Goal: Task Accomplishment & Management: Use online tool/utility

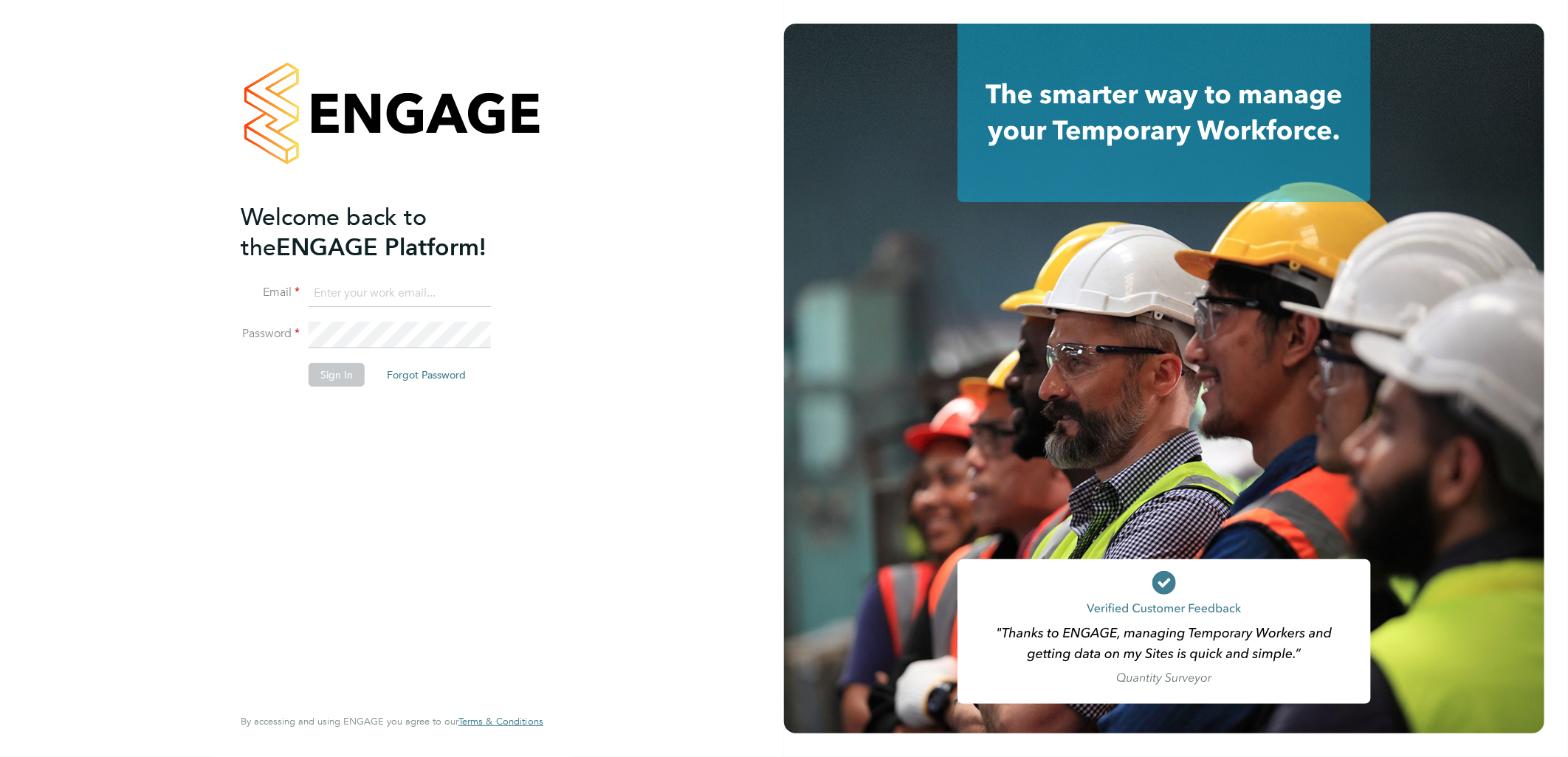
type input "[PERSON_NAME][EMAIL_ADDRESS][DOMAIN_NAME]"
click at [343, 388] on li "Sign In Forgot Password" at bounding box center [384, 382] width 288 height 38
click at [347, 374] on button "Sign In" at bounding box center [336, 375] width 56 height 24
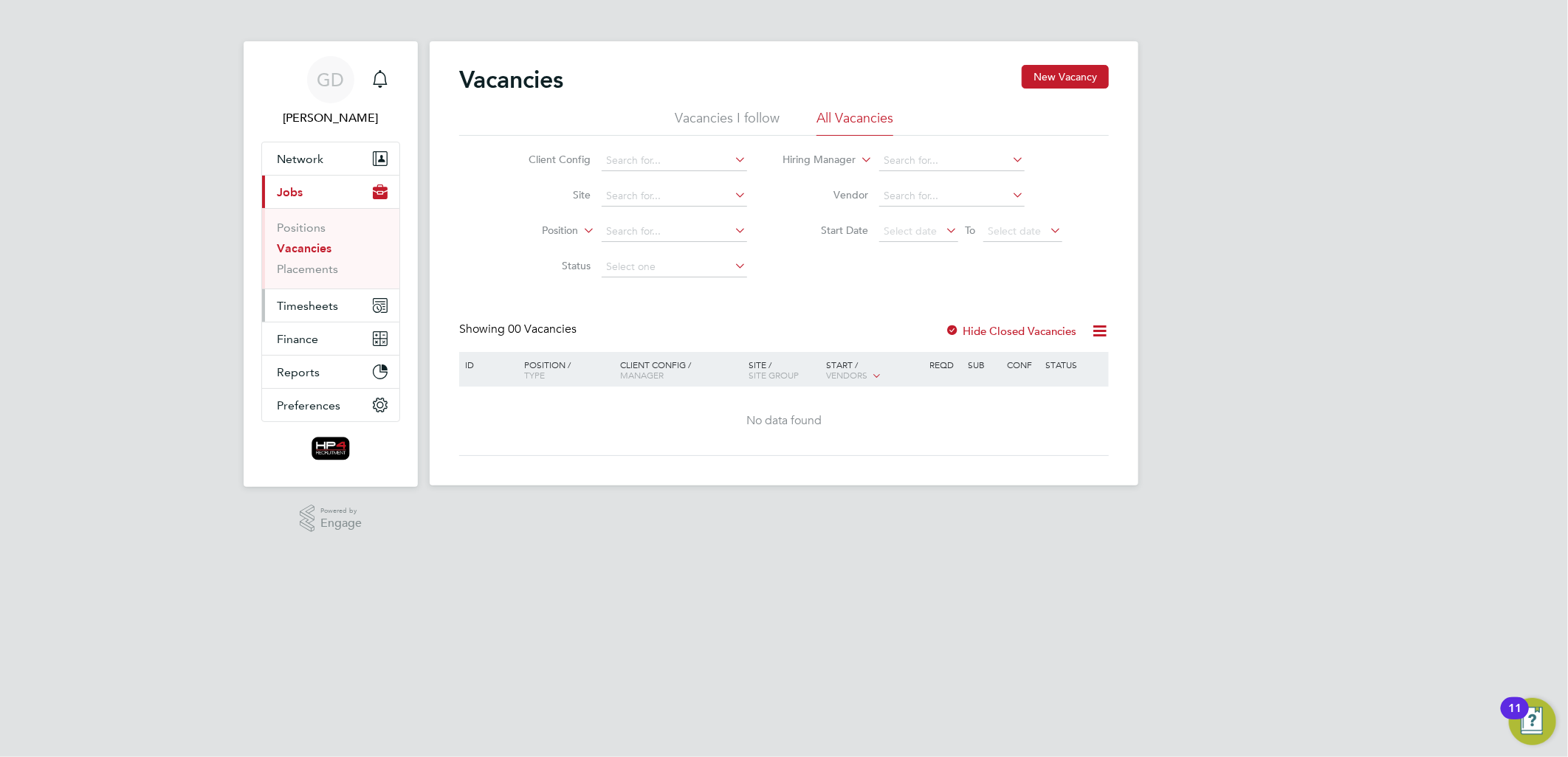
click at [305, 307] on span "Timesheets" at bounding box center [307, 306] width 61 height 14
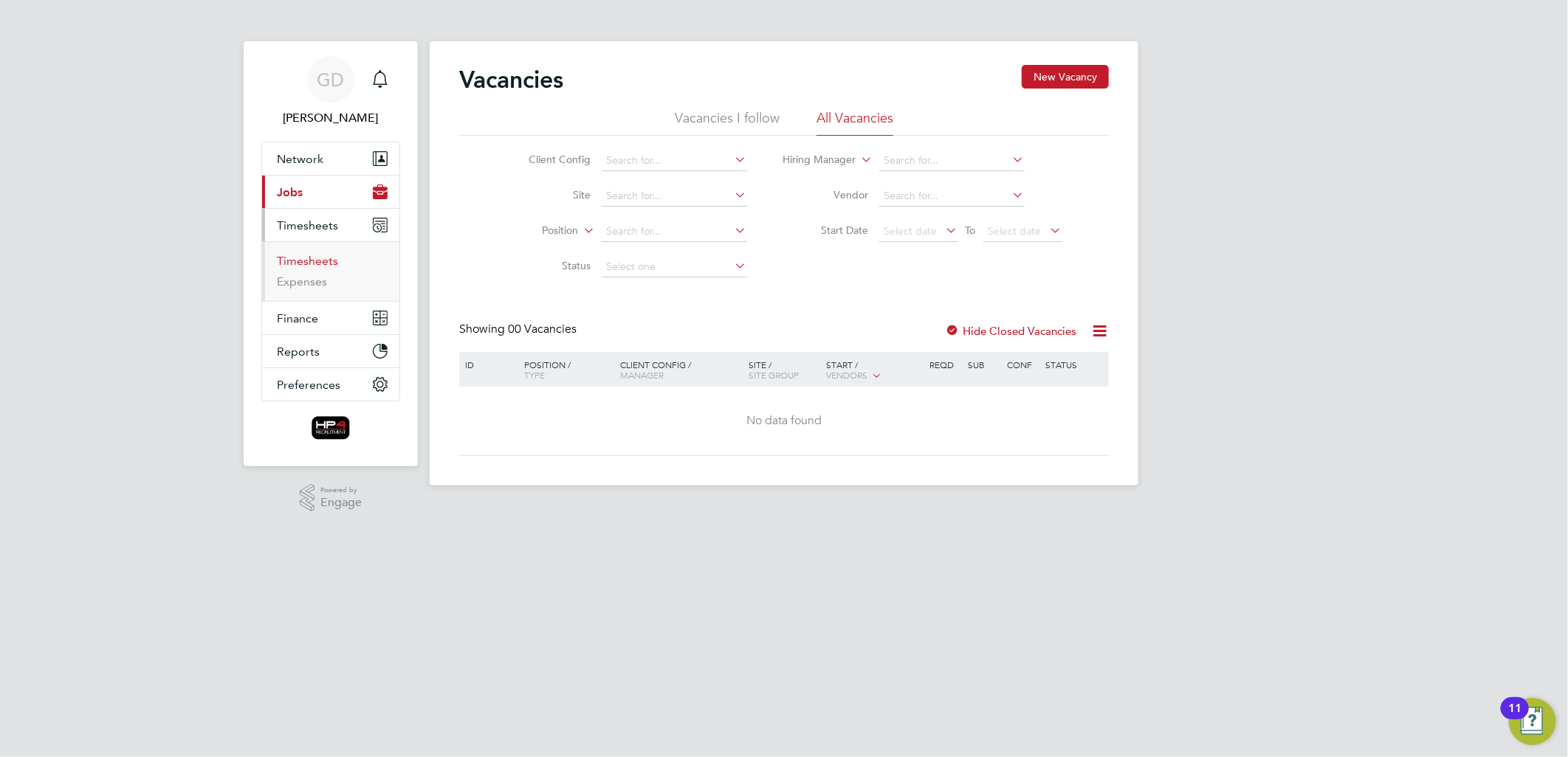
click at [315, 261] on link "Timesheets" at bounding box center [307, 261] width 61 height 14
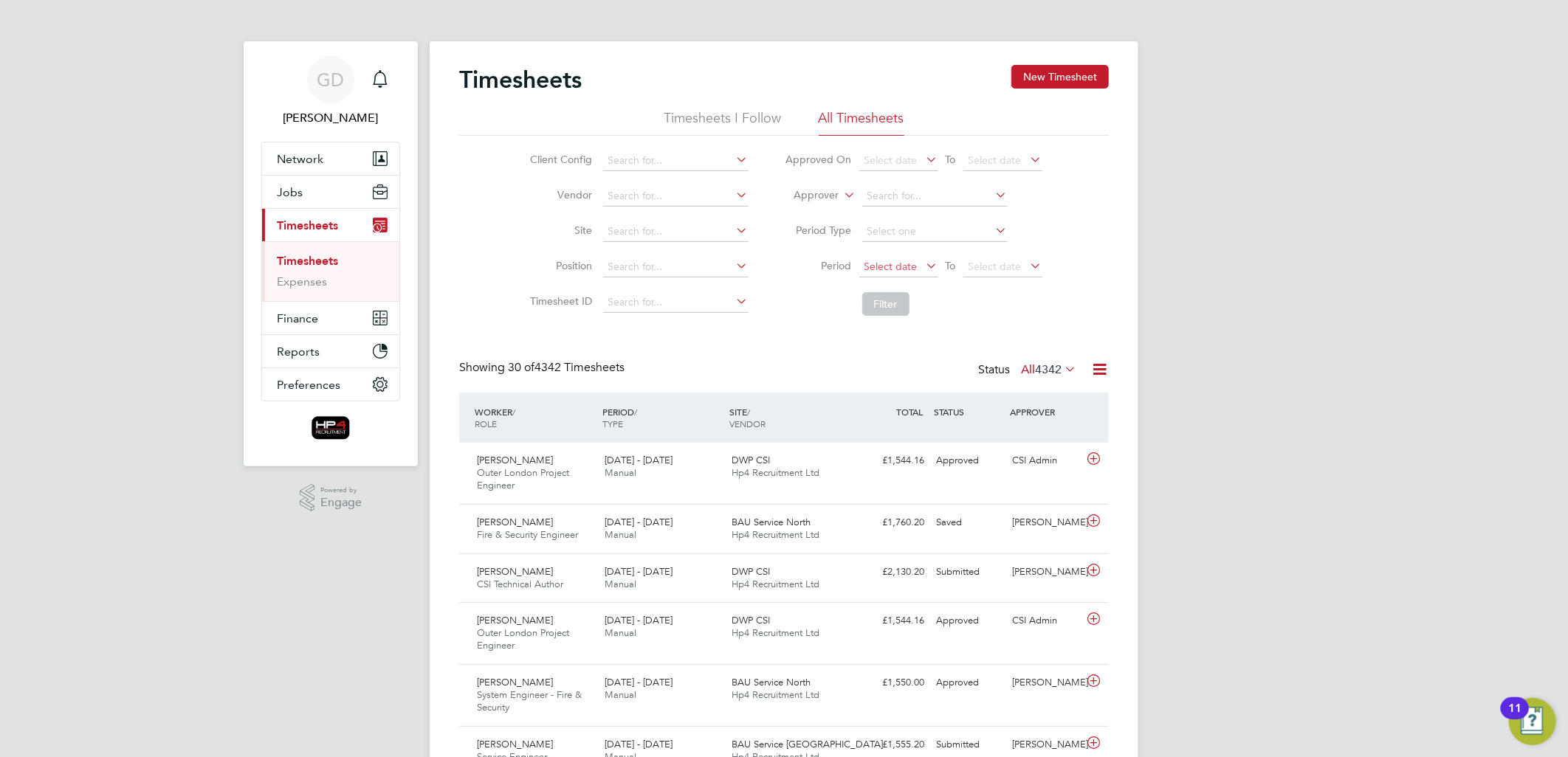
click at [904, 263] on span "Select date" at bounding box center [891, 266] width 53 height 13
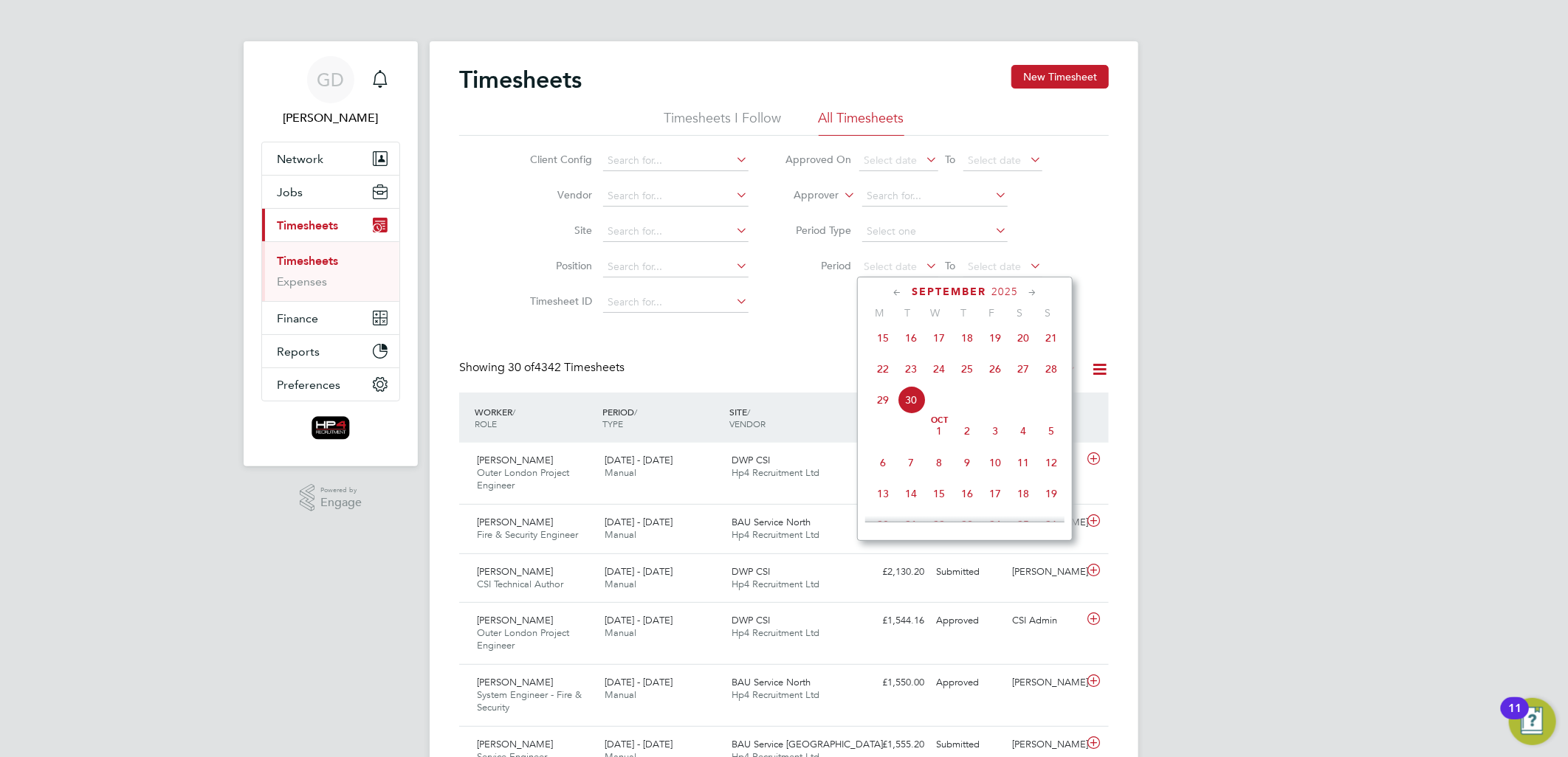
click at [880, 379] on span "22" at bounding box center [883, 369] width 28 height 28
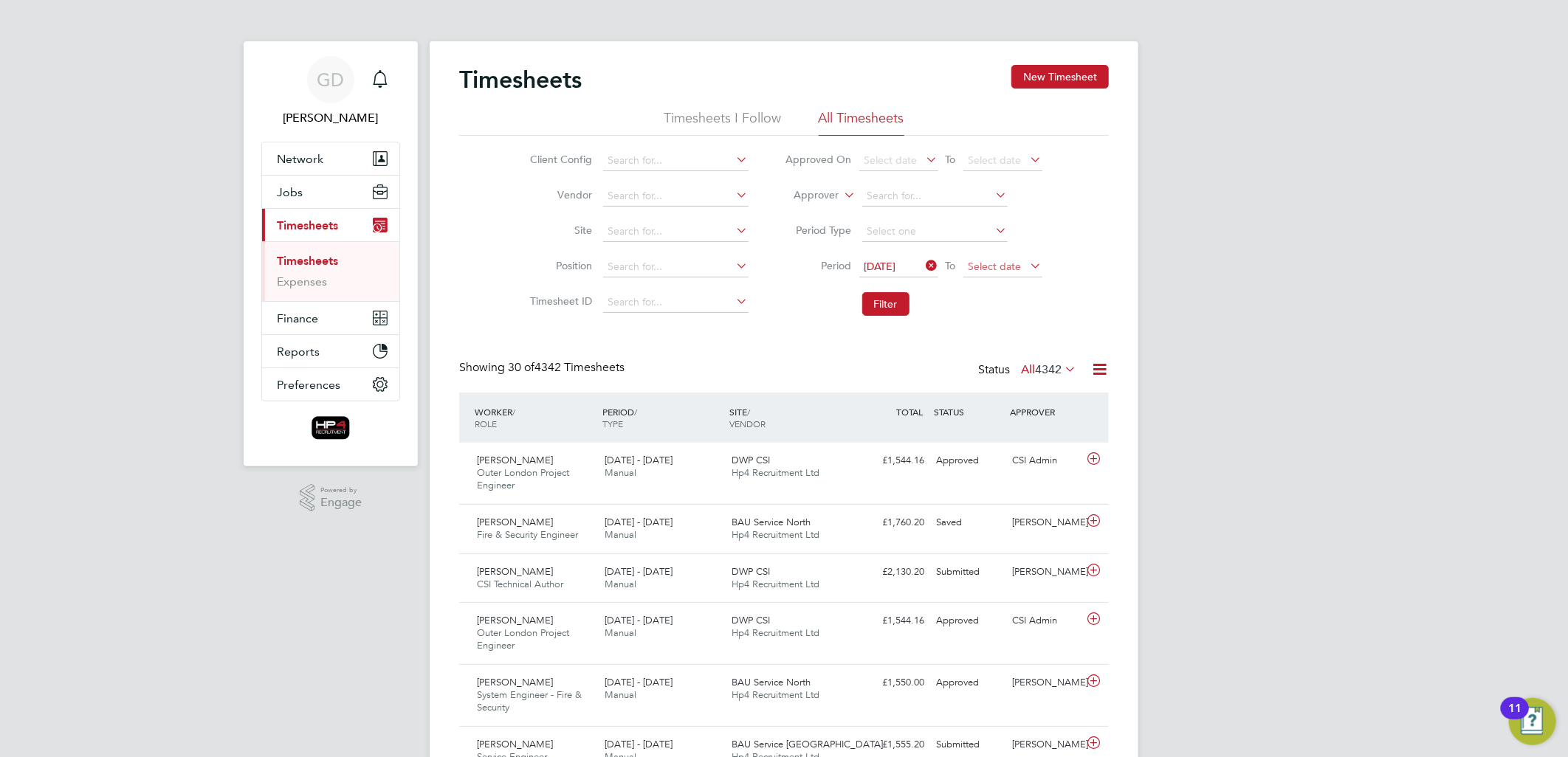
click at [995, 267] on span "Select date" at bounding box center [995, 266] width 53 height 13
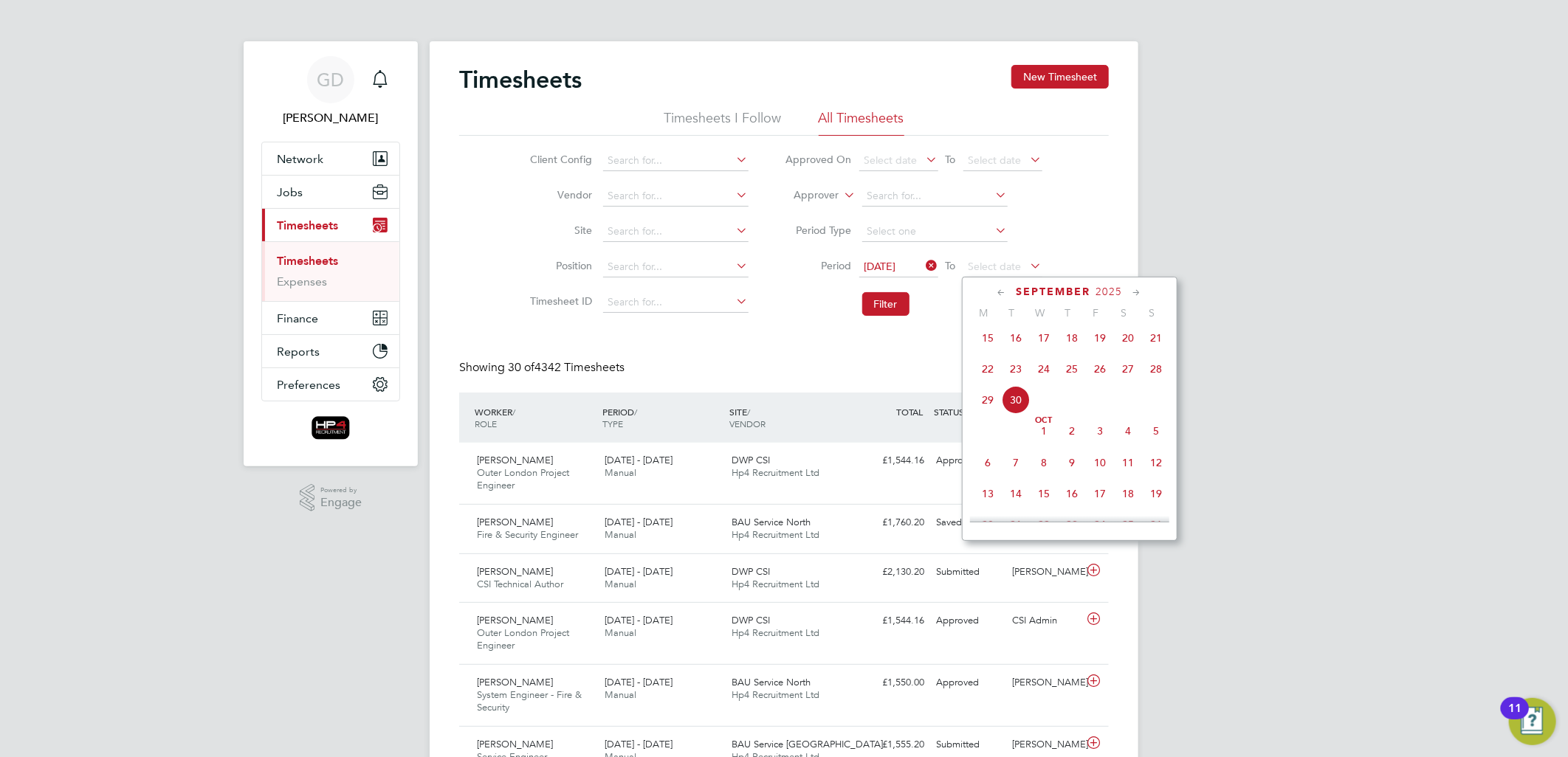
click at [1160, 347] on span "21" at bounding box center [1156, 338] width 28 height 28
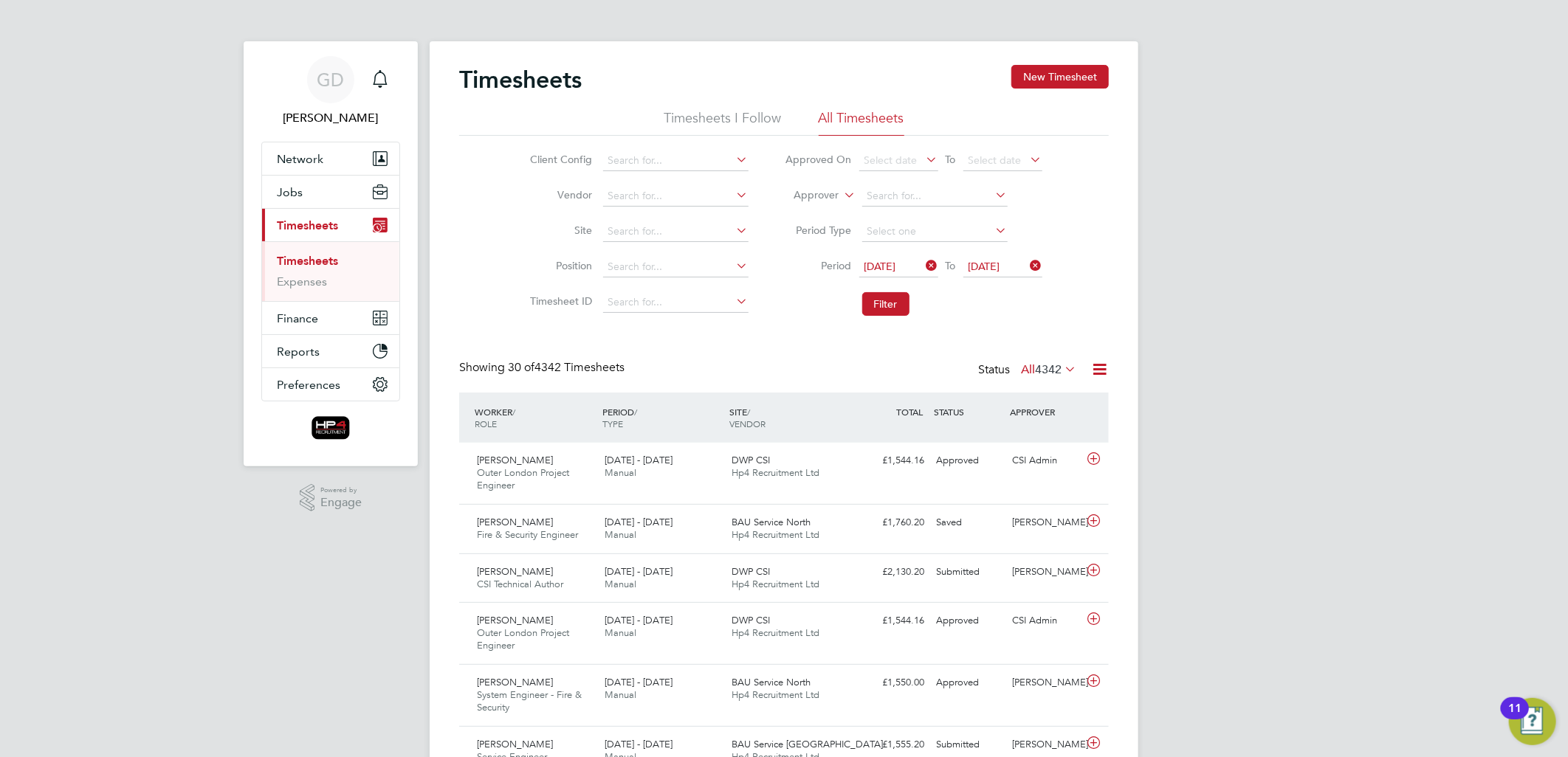
click at [1028, 264] on icon at bounding box center [1028, 265] width 0 height 20
click at [1008, 266] on span "Select date" at bounding box center [995, 266] width 53 height 13
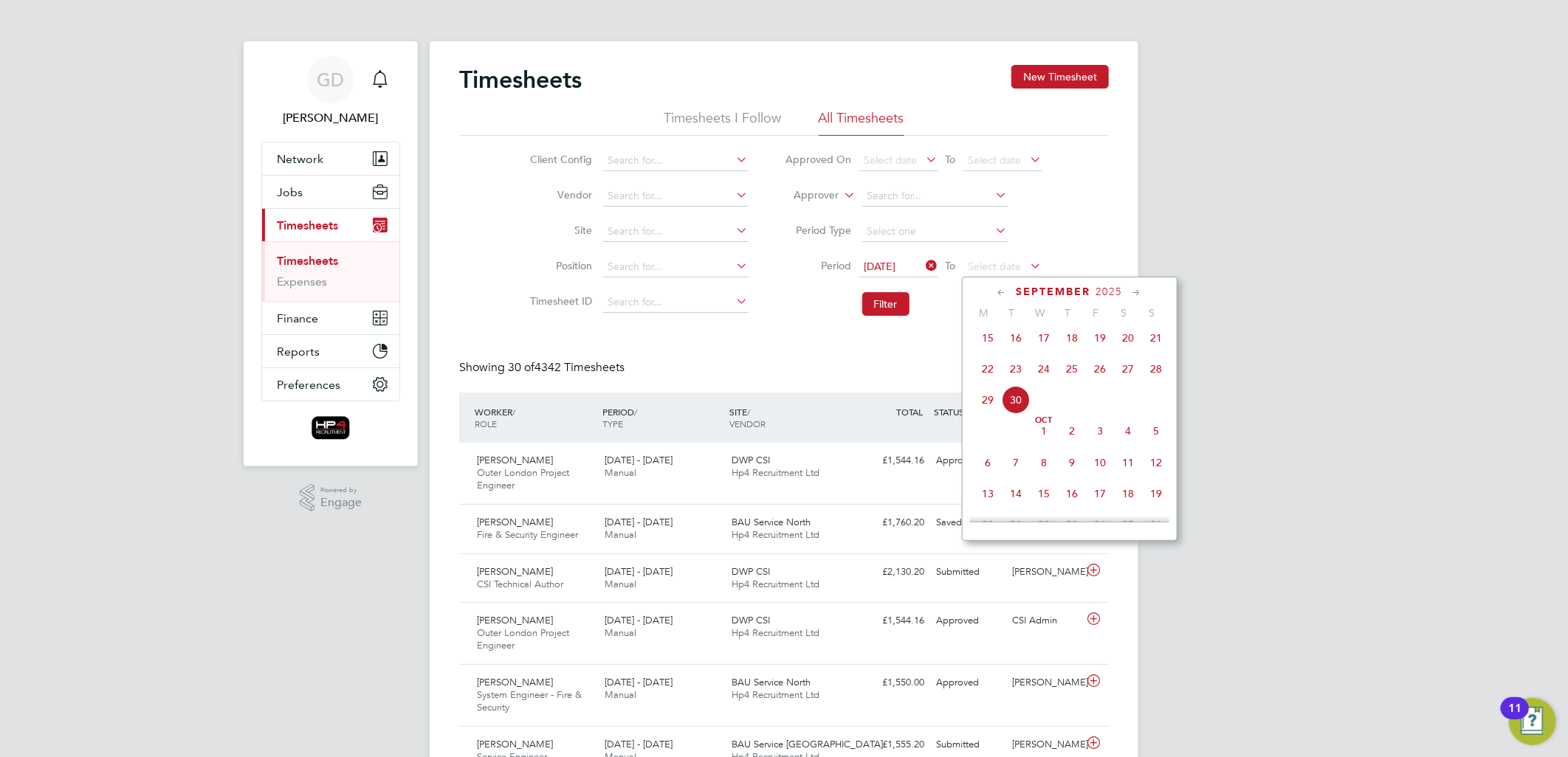
click at [896, 269] on span "21 Sep 2025" at bounding box center [880, 266] width 32 height 13
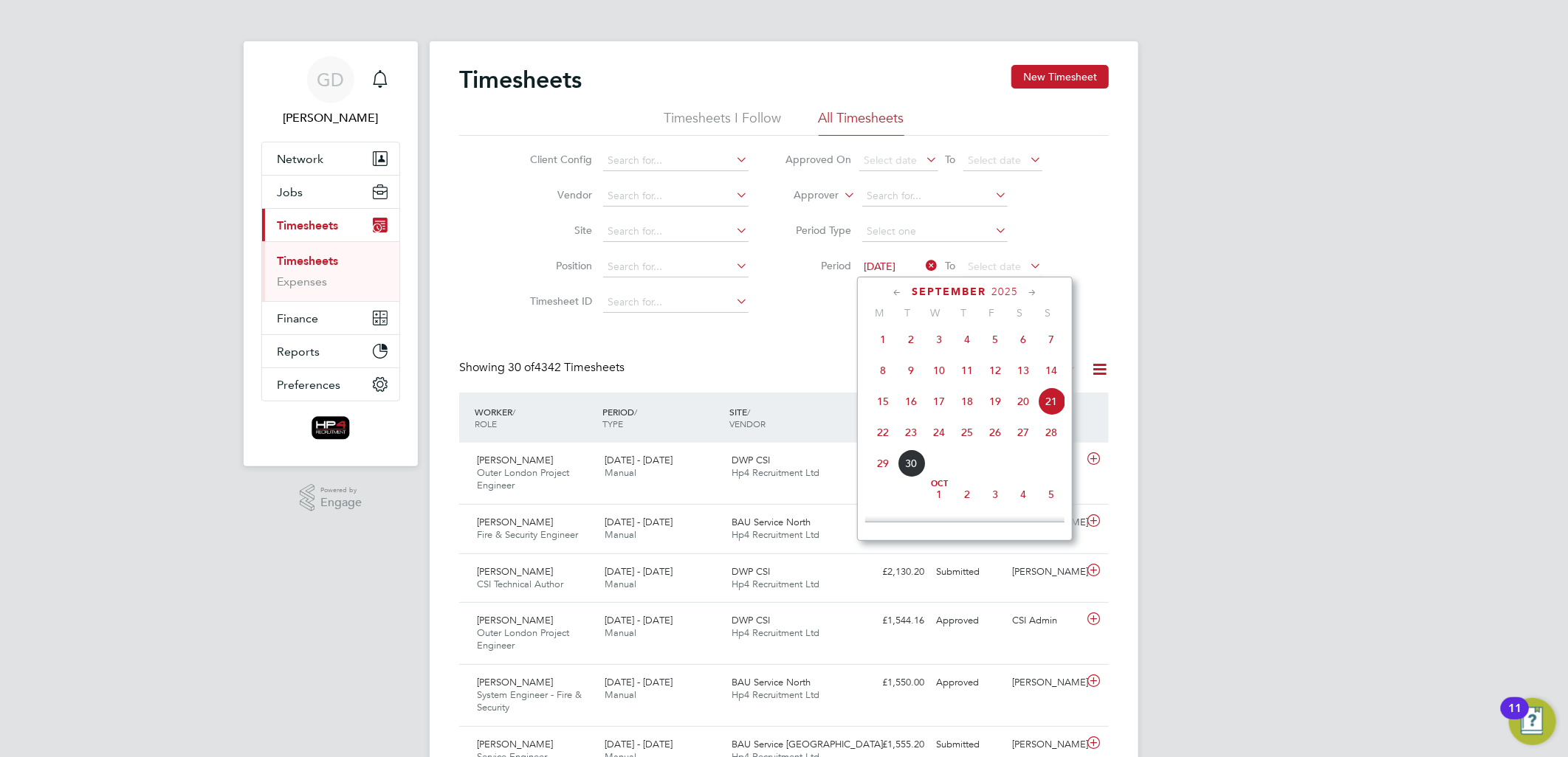
click at [881, 437] on span "22" at bounding box center [883, 433] width 28 height 28
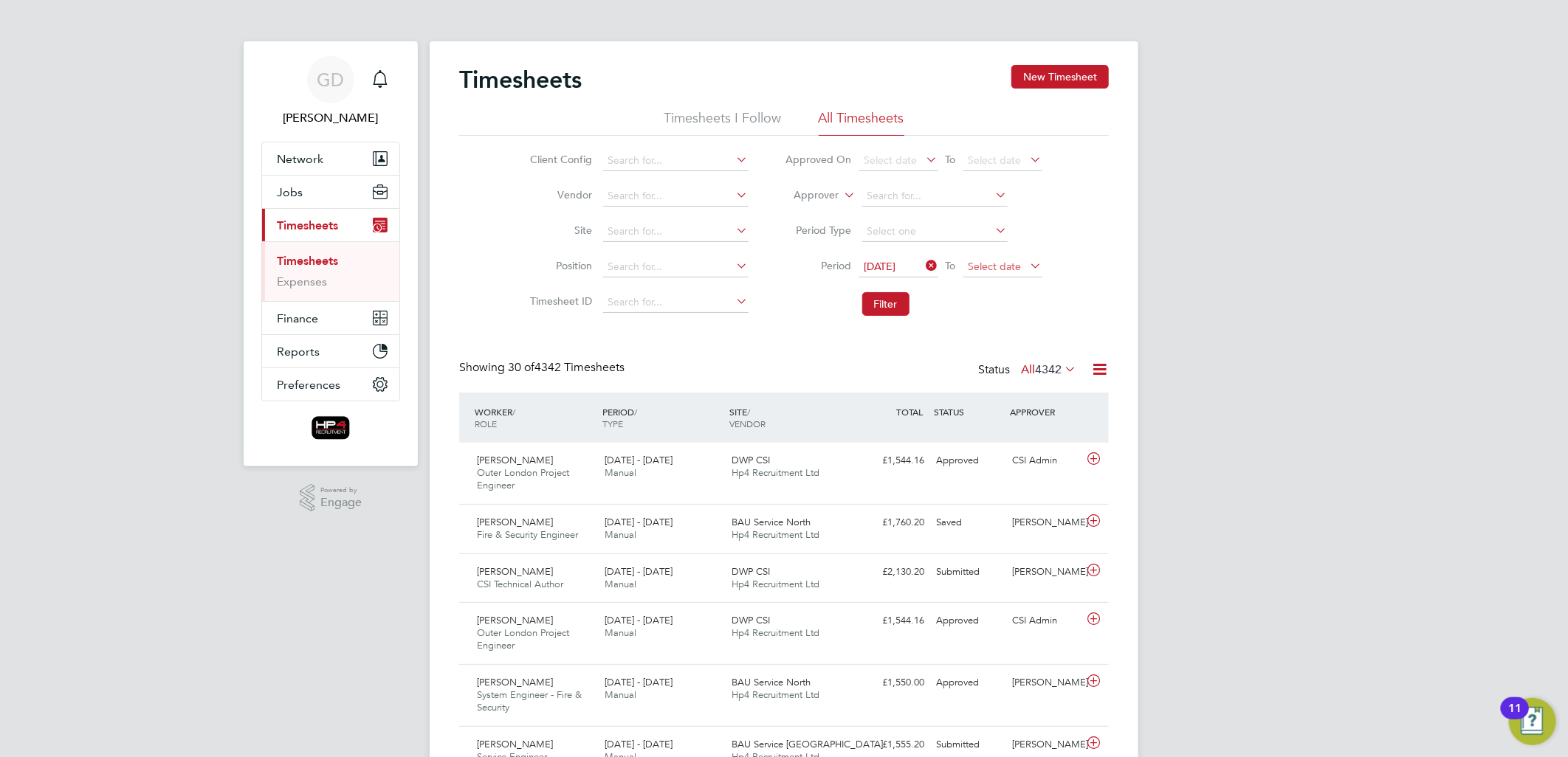
click at [975, 267] on span "Select date" at bounding box center [995, 266] width 53 height 13
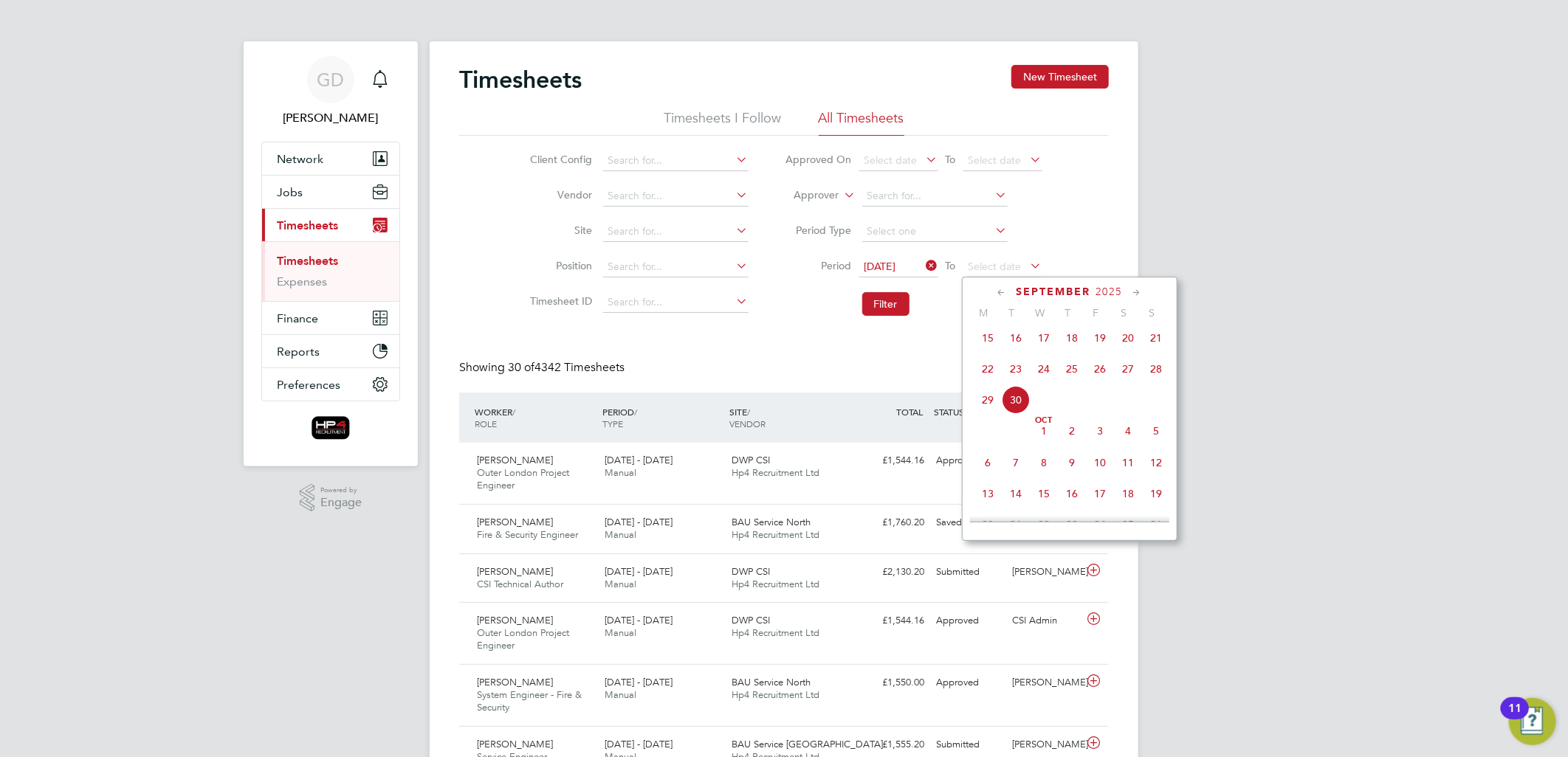
click at [1152, 375] on span "28" at bounding box center [1156, 369] width 28 height 28
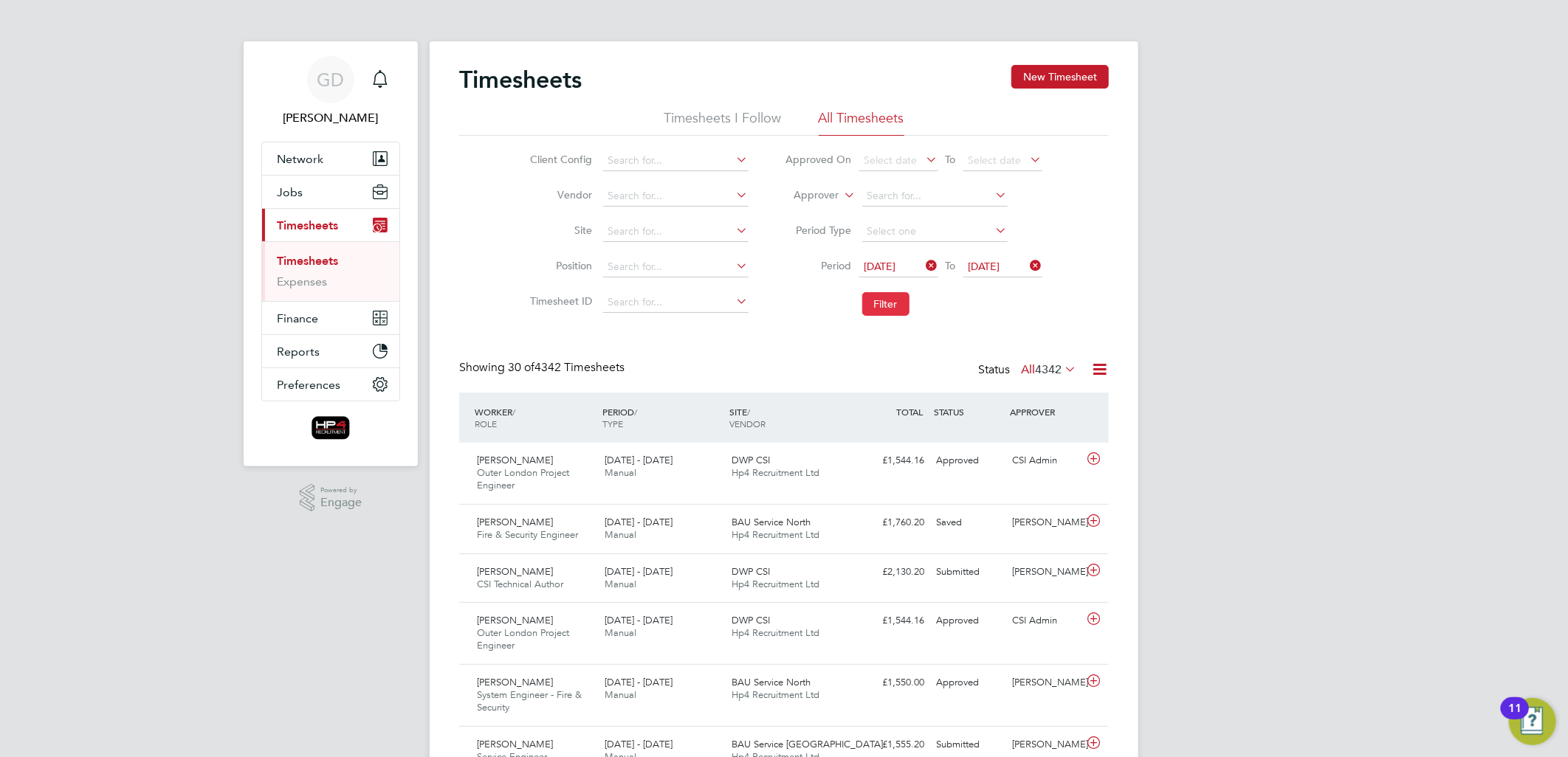
click at [874, 307] on button "Filter" at bounding box center [886, 304] width 47 height 24
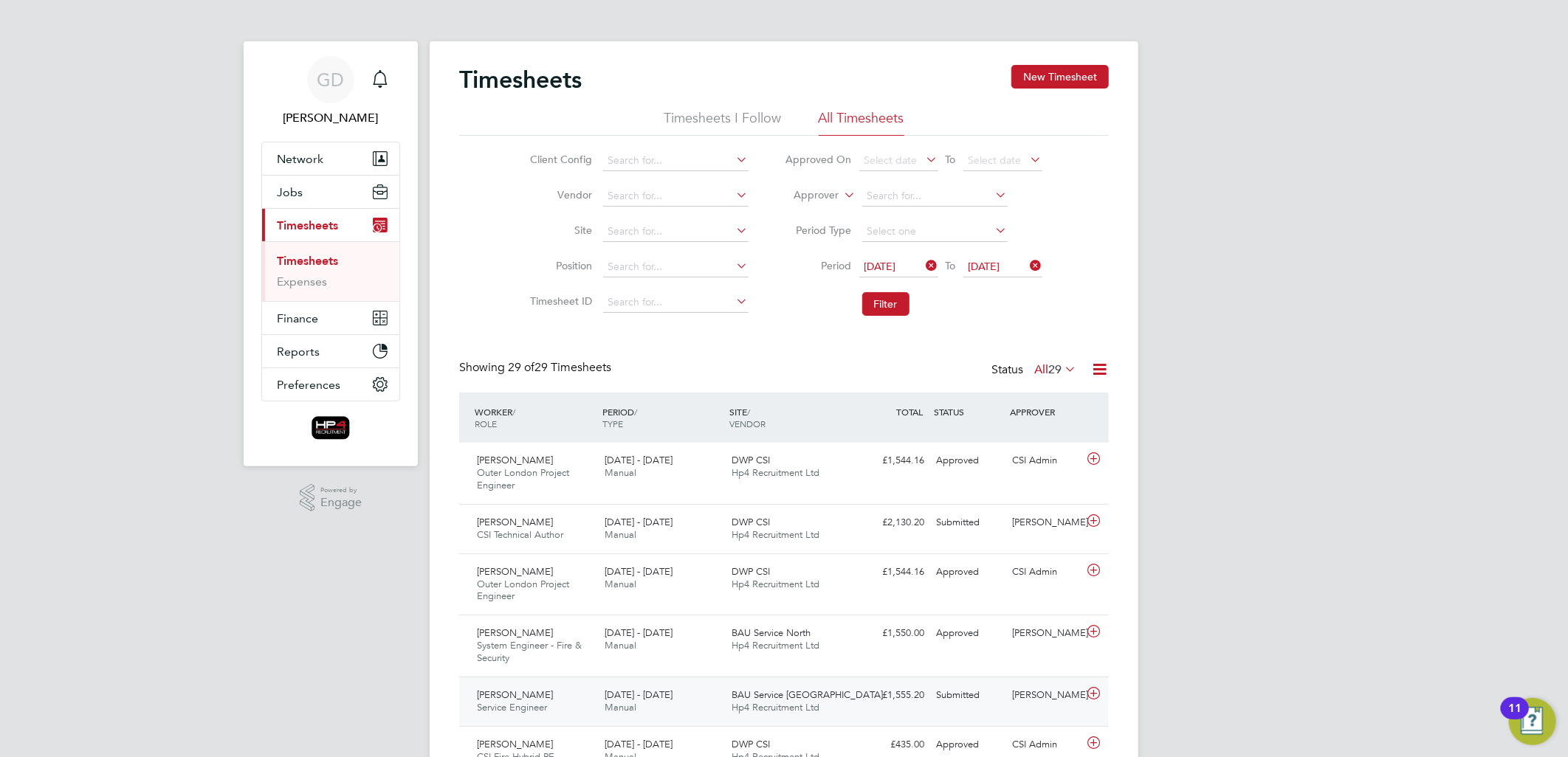
click at [511, 697] on span "Nathan Harris" at bounding box center [515, 694] width 76 height 12
